Goal: Entertainment & Leisure: Consume media (video, audio)

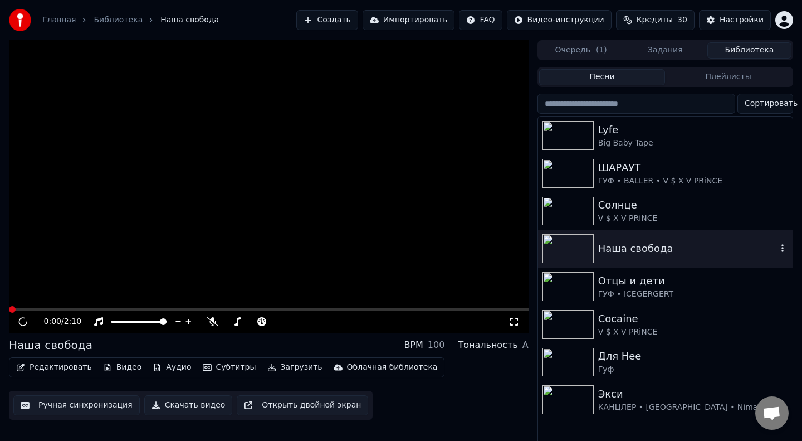
scroll to position [6, 9]
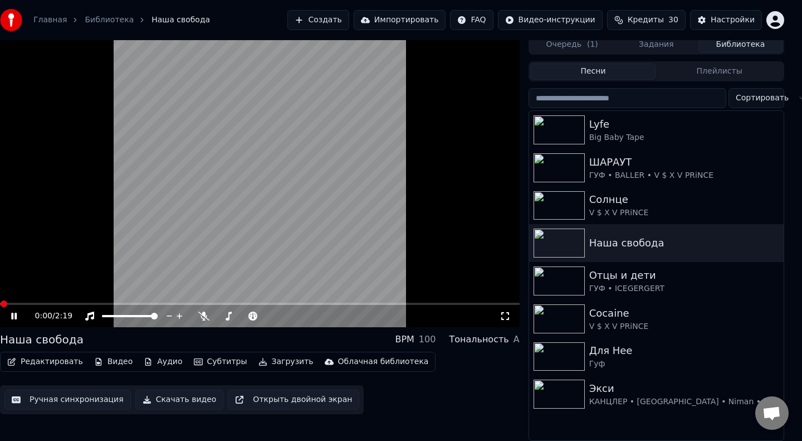
click at [298, 129] on video at bounding box center [260, 181] width 520 height 292
click at [338, 140] on video at bounding box center [260, 181] width 520 height 292
click at [199, 311] on icon at bounding box center [203, 315] width 11 height 9
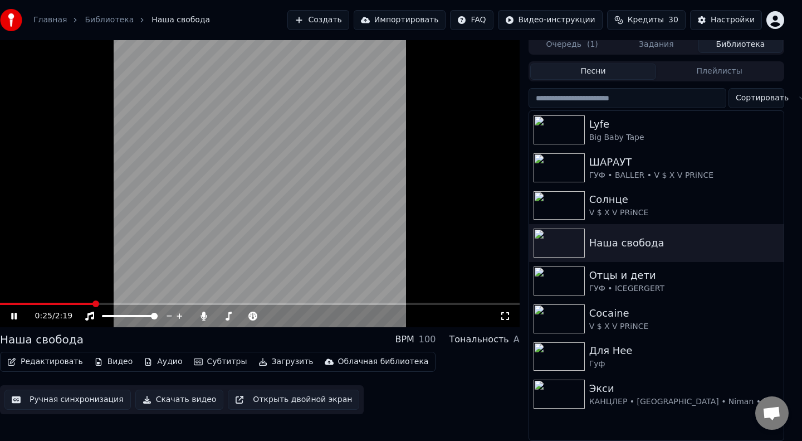
click at [32, 303] on span at bounding box center [47, 304] width 94 height 2
click at [569, 323] on img at bounding box center [559, 318] width 51 height 29
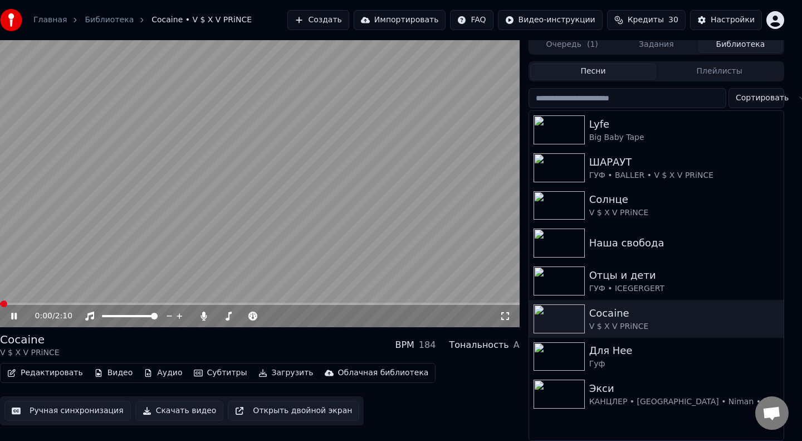
click at [52, 305] on div "0:00 / 2:10" at bounding box center [260, 316] width 520 height 22
click at [57, 305] on div "0:02 / 2:10" at bounding box center [260, 316] width 520 height 22
click at [204, 315] on icon at bounding box center [204, 315] width 6 height 9
click at [206, 314] on icon at bounding box center [203, 315] width 11 height 9
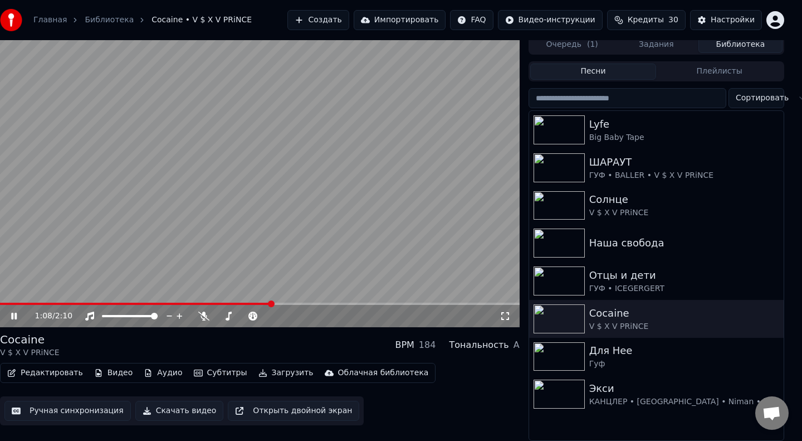
click at [5, 304] on span at bounding box center [135, 304] width 271 height 2
click at [204, 316] on icon at bounding box center [203, 315] width 11 height 9
click at [203, 313] on icon at bounding box center [204, 315] width 6 height 9
click at [203, 313] on icon at bounding box center [203, 315] width 11 height 9
click at [203, 313] on icon at bounding box center [204, 315] width 6 height 9
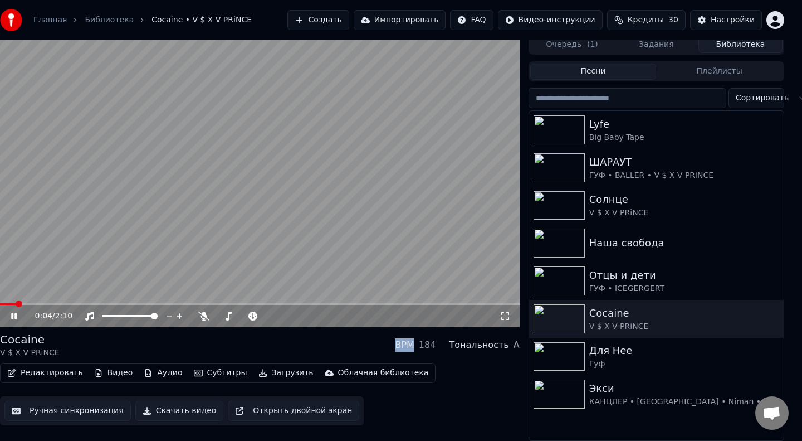
click at [15, 303] on span at bounding box center [8, 304] width 16 height 2
click at [8, 303] on span at bounding box center [4, 304] width 8 height 2
click at [4, 303] on span at bounding box center [2, 304] width 4 height 2
click at [201, 315] on icon at bounding box center [203, 315] width 11 height 9
click at [203, 315] on icon at bounding box center [204, 315] width 6 height 9
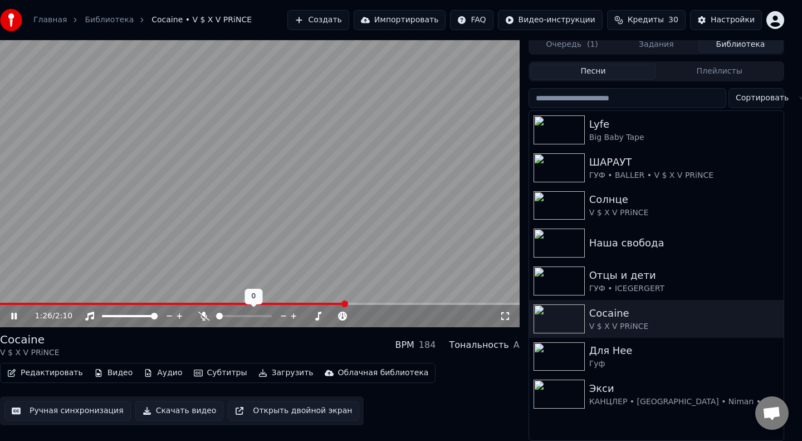
click at [203, 315] on icon at bounding box center [203, 315] width 11 height 9
click at [278, 167] on video at bounding box center [260, 181] width 520 height 292
click at [9, 315] on icon at bounding box center [22, 315] width 26 height 9
click at [202, 314] on icon at bounding box center [204, 315] width 6 height 9
click at [202, 314] on icon at bounding box center [203, 315] width 11 height 9
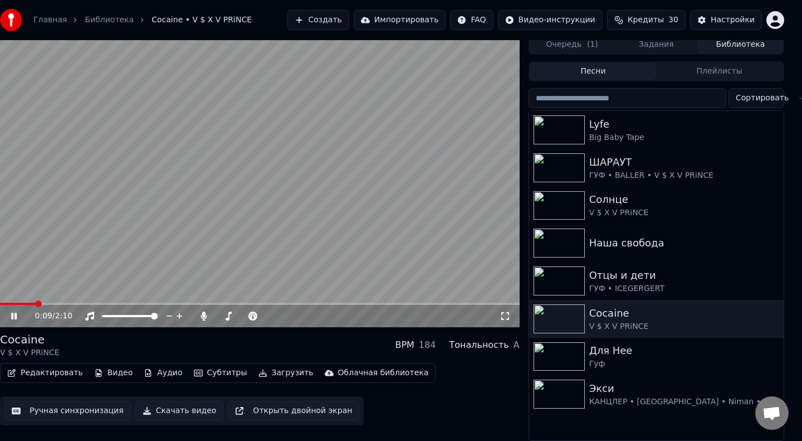
click at [36, 303] on span at bounding box center [18, 304] width 36 height 2
click at [203, 315] on icon at bounding box center [204, 315] width 6 height 9
click at [203, 315] on icon at bounding box center [203, 315] width 11 height 9
click at [284, 196] on video at bounding box center [260, 181] width 520 height 292
click at [504, 317] on icon at bounding box center [505, 315] width 11 height 9
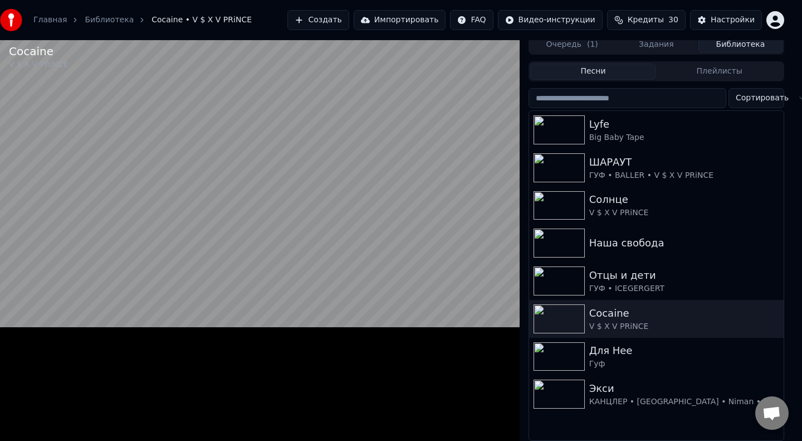
scroll to position [0, 9]
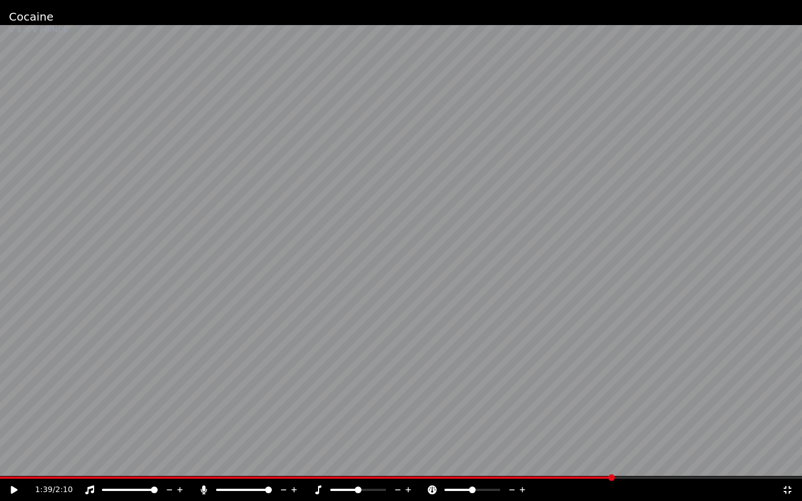
click at [31, 440] on video at bounding box center [401, 250] width 802 height 501
click at [41, 440] on div "1:41 / 2:10" at bounding box center [401, 490] width 802 height 22
click at [41, 440] on span at bounding box center [316, 478] width 633 height 2
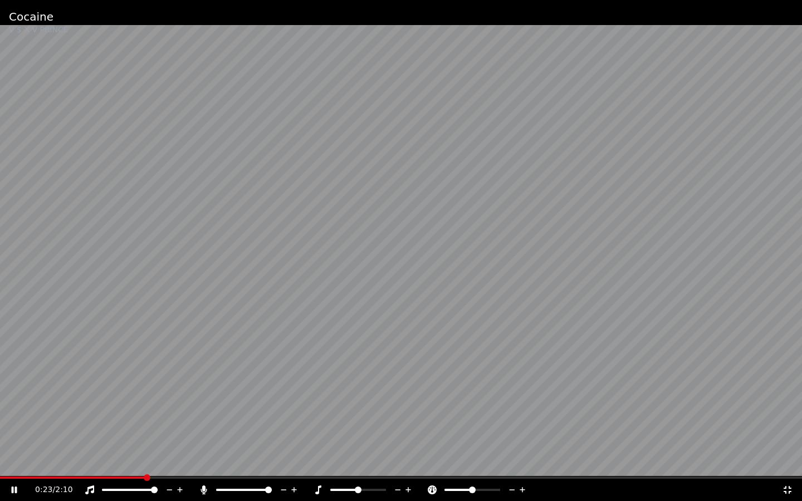
click at [204, 440] on icon at bounding box center [204, 490] width 6 height 9
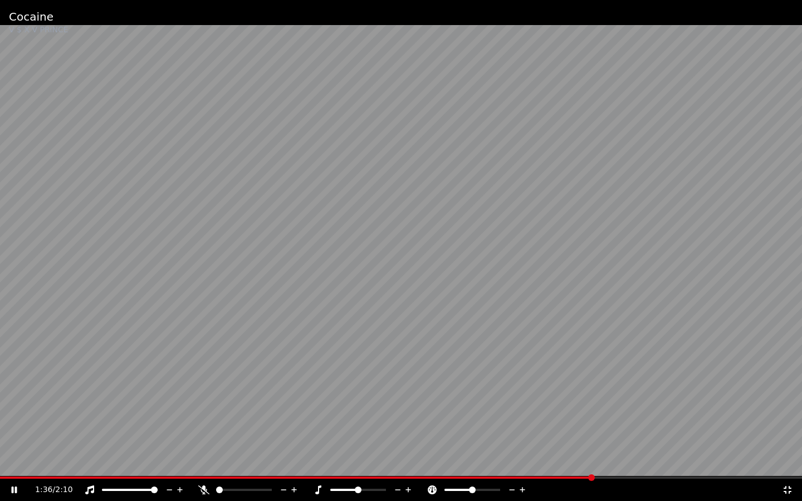
click at [468, 311] on video at bounding box center [401, 250] width 802 height 501
click at [789, 440] on icon at bounding box center [788, 490] width 8 height 8
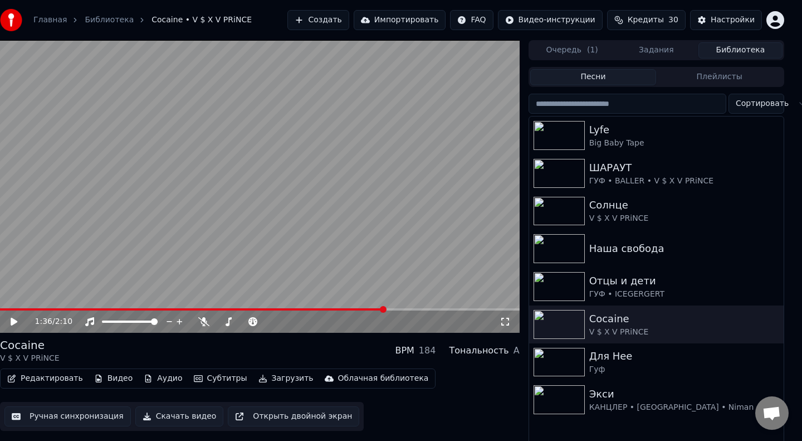
click at [35, 309] on span at bounding box center [192, 309] width 385 height 2
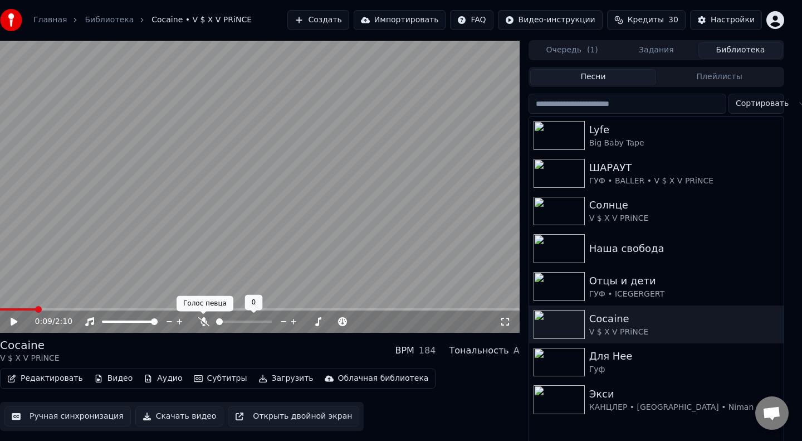
click at [209, 321] on div at bounding box center [254, 321] width 90 height 11
click at [201, 323] on icon at bounding box center [203, 321] width 11 height 9
click at [45, 316] on span "0:09" at bounding box center [43, 321] width 17 height 11
click at [12, 324] on icon at bounding box center [14, 322] width 7 height 8
click at [201, 320] on icon at bounding box center [204, 321] width 6 height 9
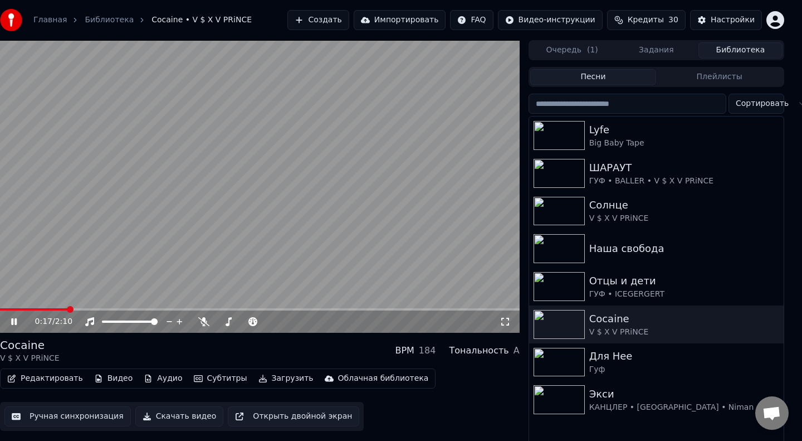
click at [67, 309] on span at bounding box center [33, 309] width 67 height 2
click at [203, 324] on icon at bounding box center [203, 321] width 11 height 9
click at [203, 324] on icon at bounding box center [204, 321] width 6 height 9
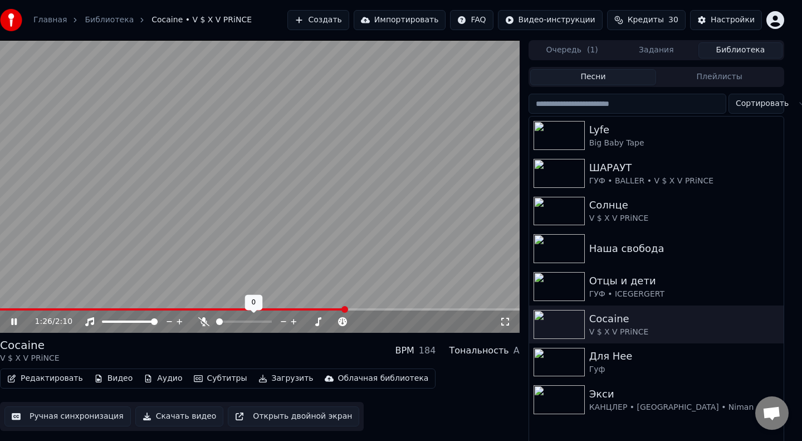
click at [203, 324] on icon at bounding box center [203, 321] width 11 height 9
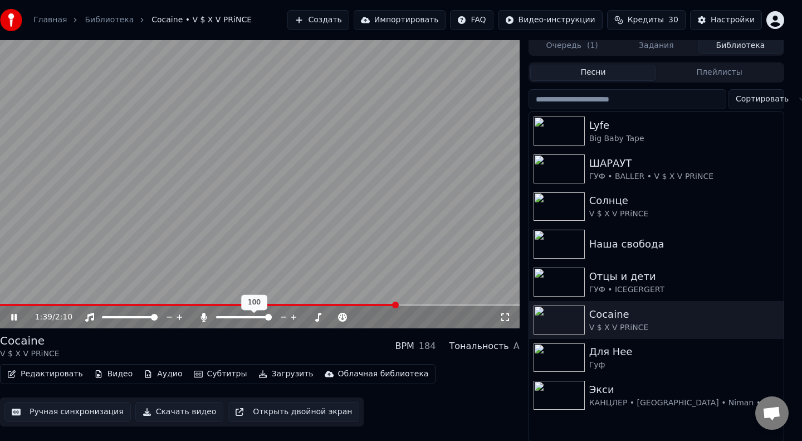
scroll to position [6, 9]
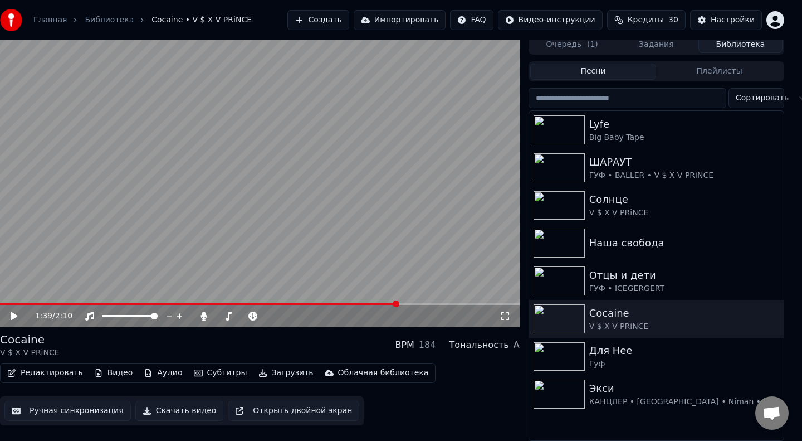
click at [9, 305] on div "1:39 / 2:10" at bounding box center [260, 316] width 520 height 22
click at [13, 303] on span at bounding box center [199, 304] width 398 height 2
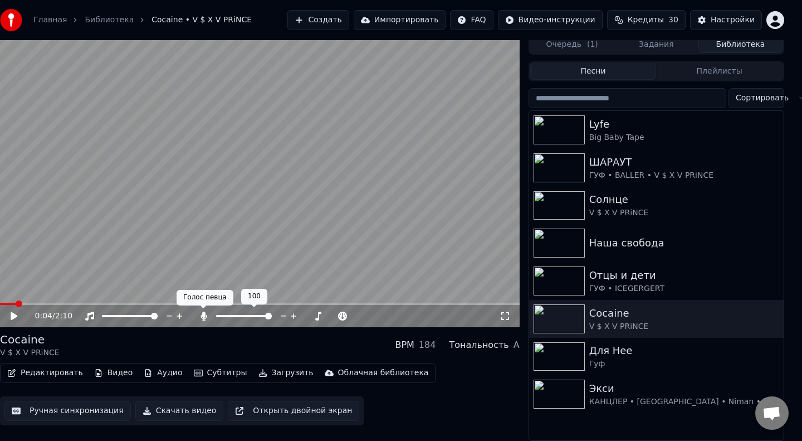
click at [202, 313] on icon at bounding box center [204, 315] width 6 height 9
click at [202, 313] on icon at bounding box center [203, 315] width 11 height 9
click at [13, 314] on icon at bounding box center [14, 316] width 7 height 8
click at [203, 313] on icon at bounding box center [204, 315] width 6 height 9
click at [35, 301] on video at bounding box center [260, 181] width 520 height 292
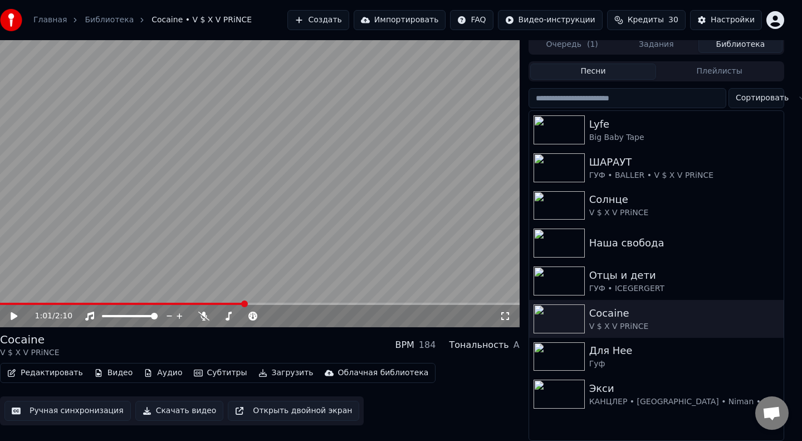
click at [35, 301] on video at bounding box center [260, 181] width 520 height 292
click at [32, 304] on span at bounding box center [16, 304] width 32 height 2
click at [203, 313] on icon at bounding box center [203, 315] width 11 height 9
click at [203, 313] on icon at bounding box center [204, 315] width 6 height 9
click at [256, 221] on video at bounding box center [260, 181] width 520 height 292
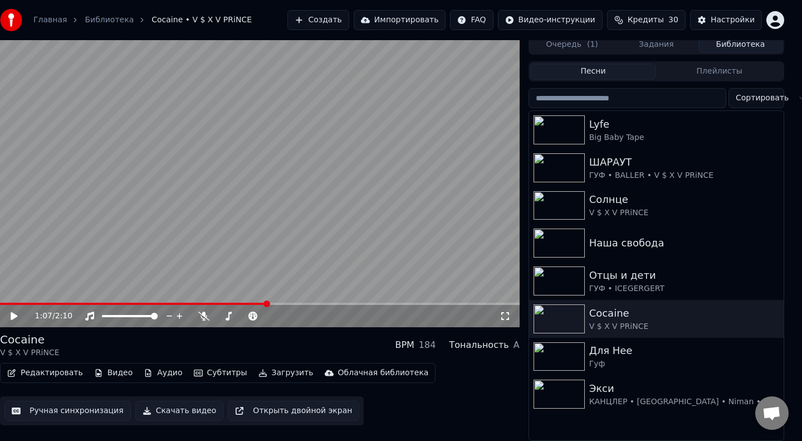
click at [27, 303] on span at bounding box center [133, 304] width 267 height 2
click at [13, 314] on icon at bounding box center [14, 316] width 7 height 8
click at [204, 313] on icon at bounding box center [203, 315] width 11 height 9
click at [202, 314] on icon at bounding box center [204, 315] width 6 height 9
click at [56, 303] on span at bounding box center [28, 304] width 56 height 2
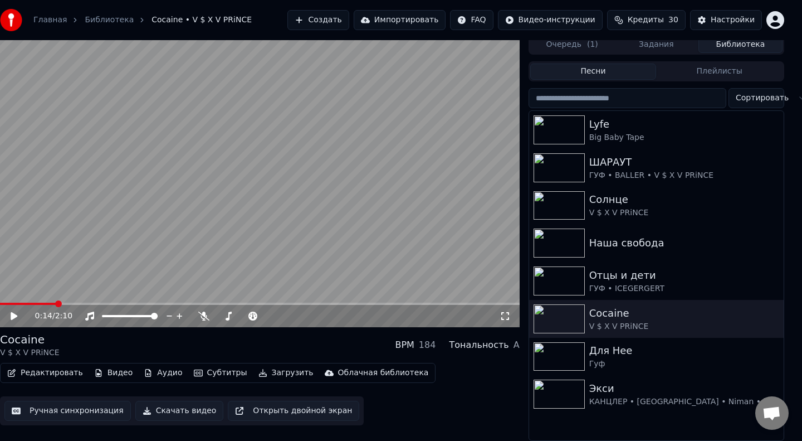
click at [17, 315] on icon at bounding box center [14, 316] width 7 height 8
click at [204, 316] on icon at bounding box center [203, 315] width 11 height 9
click at [202, 314] on icon at bounding box center [204, 315] width 6 height 9
click at [41, 303] on span at bounding box center [57, 304] width 114 height 2
click at [197, 316] on div "0:14 / 2:10" at bounding box center [267, 315] width 465 height 11
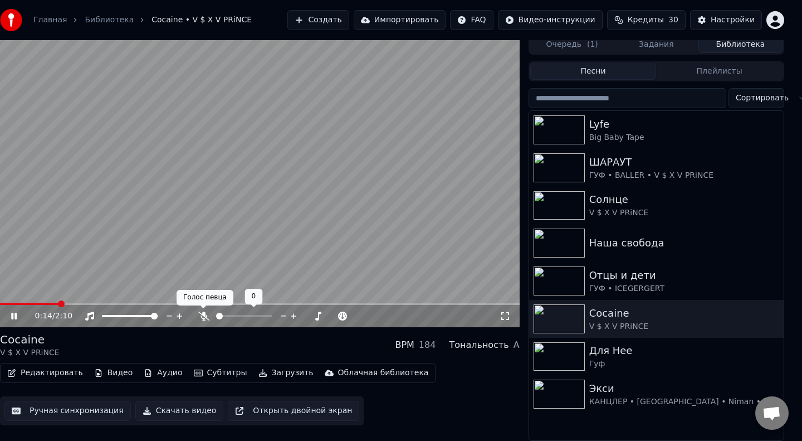
click at [202, 315] on icon at bounding box center [203, 315] width 11 height 9
click at [202, 315] on icon at bounding box center [204, 315] width 6 height 9
click at [574, 391] on img at bounding box center [559, 393] width 51 height 29
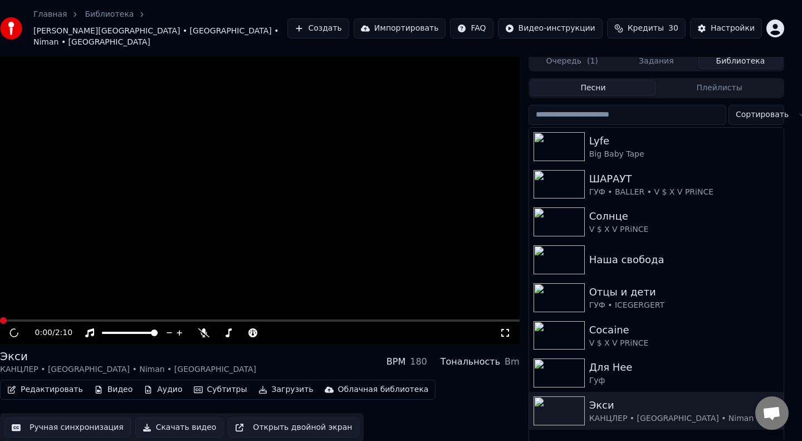
scroll to position [11, 9]
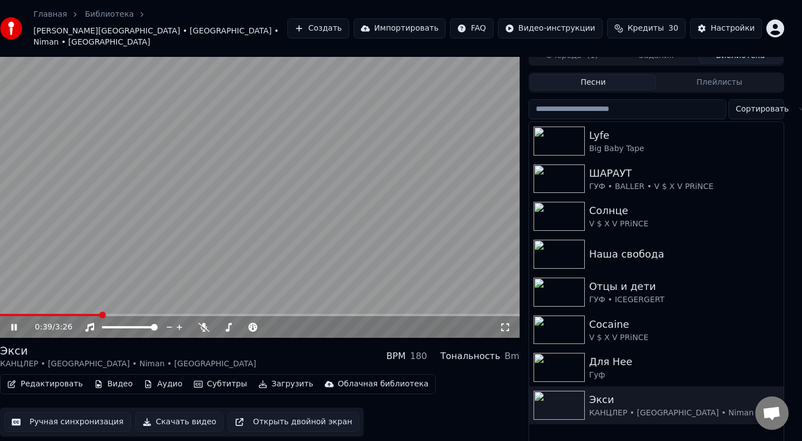
click at [270, 301] on video at bounding box center [260, 192] width 520 height 292
click at [267, 314] on span at bounding box center [260, 315] width 520 height 2
click at [232, 272] on video at bounding box center [260, 192] width 520 height 292
click at [251, 314] on span at bounding box center [143, 315] width 286 height 2
click at [180, 177] on video at bounding box center [260, 192] width 520 height 292
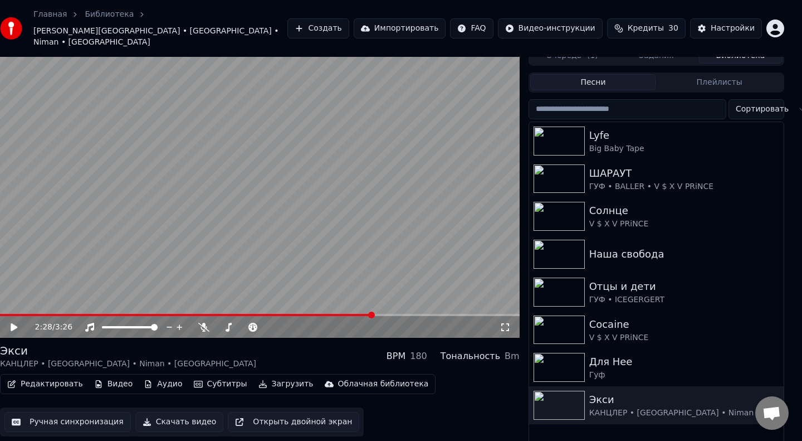
click at [12, 323] on icon at bounding box center [14, 327] width 7 height 8
click at [106, 299] on div "Инструментальное Инструментальное" at bounding box center [91, 298] width 81 height 16
click at [46, 314] on span at bounding box center [24, 315] width 48 height 2
click at [104, 314] on span at bounding box center [260, 315] width 520 height 2
click at [134, 314] on span at bounding box center [260, 315] width 520 height 2
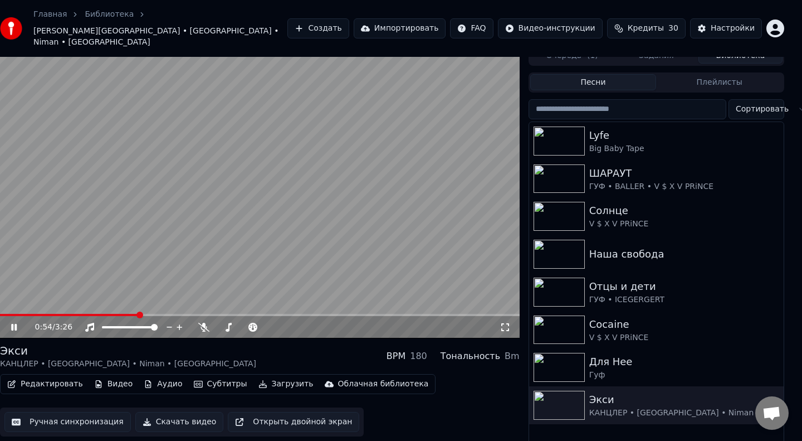
click at [45, 314] on span at bounding box center [69, 315] width 138 height 2
click at [17, 314] on span at bounding box center [23, 315] width 46 height 2
click at [12, 324] on icon at bounding box center [14, 327] width 6 height 7
click at [14, 323] on icon at bounding box center [14, 327] width 7 height 8
click at [181, 150] on video at bounding box center [260, 192] width 520 height 292
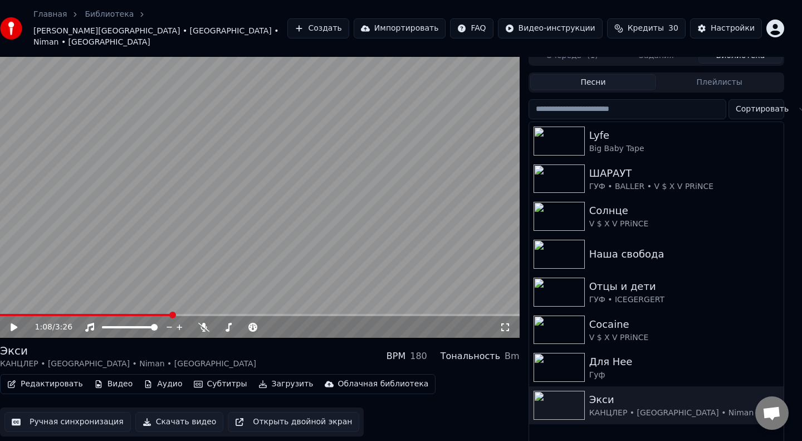
click at [251, 314] on span at bounding box center [260, 315] width 520 height 2
click at [284, 242] on video at bounding box center [260, 192] width 520 height 292
click at [270, 314] on span at bounding box center [260, 315] width 520 height 2
click at [257, 314] on span at bounding box center [139, 315] width 278 height 2
click at [127, 187] on video at bounding box center [260, 192] width 520 height 292
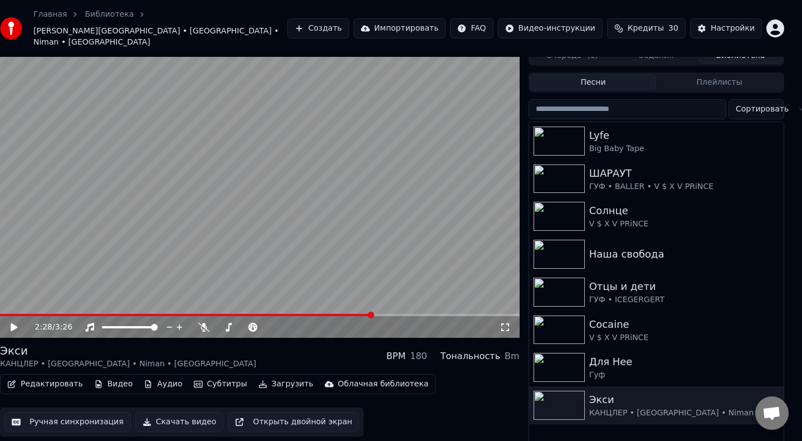
click at [262, 314] on span at bounding box center [186, 315] width 373 height 2
click at [226, 231] on video at bounding box center [260, 192] width 520 height 292
click at [295, 161] on video at bounding box center [260, 192] width 520 height 292
click at [606, 316] on div "Cocaine" at bounding box center [678, 324] width 179 height 16
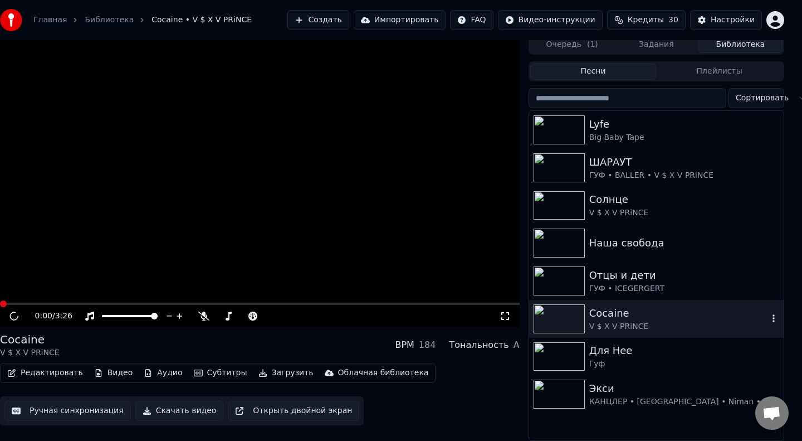
scroll to position [6, 9]
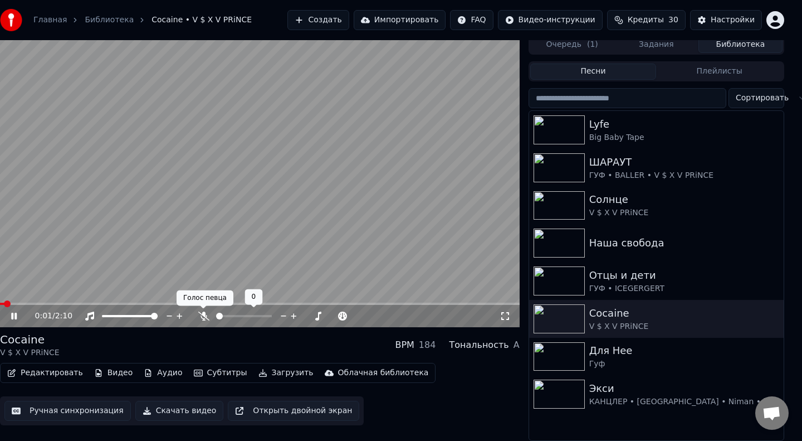
click at [203, 314] on icon at bounding box center [203, 315] width 11 height 9
click at [258, 186] on video at bounding box center [260, 181] width 520 height 292
click at [14, 313] on icon at bounding box center [22, 315] width 26 height 9
click at [14, 313] on icon at bounding box center [14, 316] width 6 height 7
click at [15, 314] on icon at bounding box center [22, 315] width 26 height 9
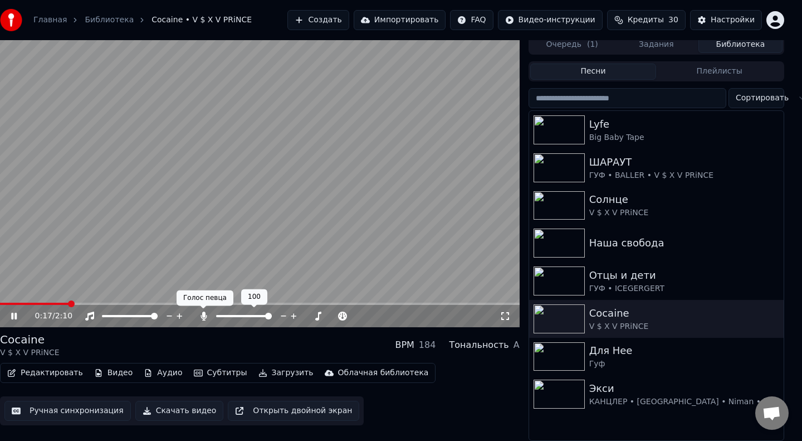
click at [202, 315] on icon at bounding box center [204, 315] width 6 height 9
click at [72, 303] on span at bounding box center [56, 304] width 112 height 2
click at [65, 305] on div "0:59 / 2:10" at bounding box center [260, 316] width 520 height 22
click at [67, 303] on span at bounding box center [33, 304] width 67 height 2
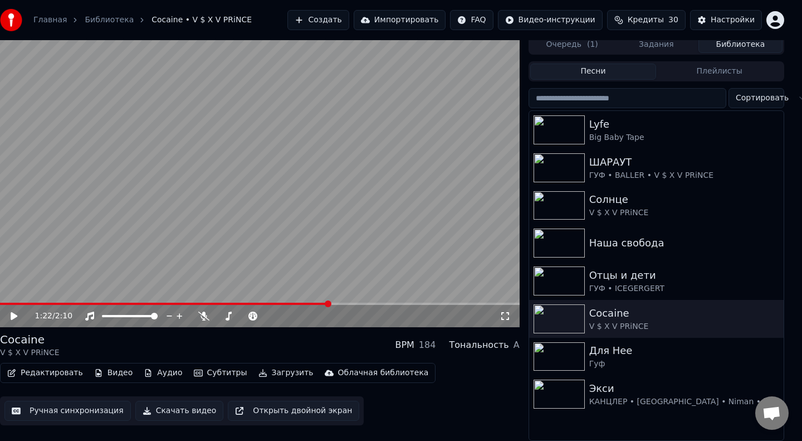
click at [23, 303] on span at bounding box center [164, 304] width 329 height 2
click at [14, 313] on icon at bounding box center [22, 315] width 26 height 9
click at [8, 304] on span at bounding box center [4, 304] width 8 height 2
click at [12, 303] on span at bounding box center [6, 304] width 12 height 2
click at [178, 148] on video at bounding box center [260, 181] width 520 height 292
